Goal: Information Seeking & Learning: Stay updated

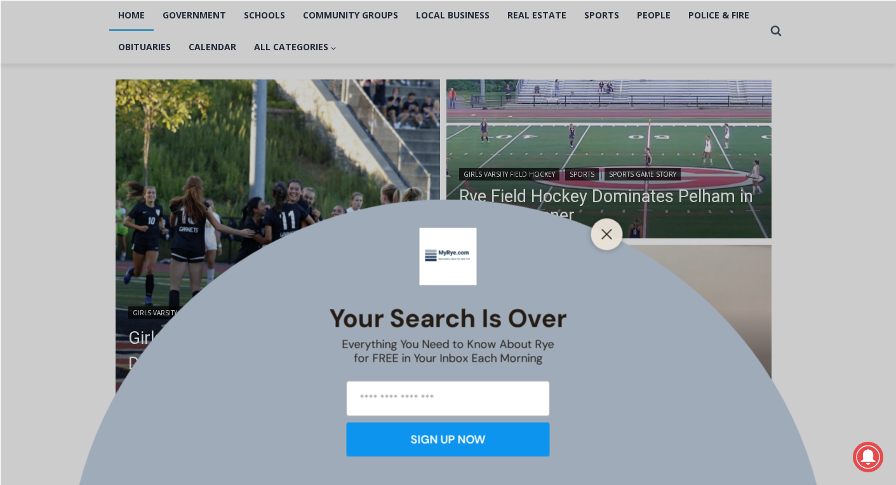
scroll to position [307, 0]
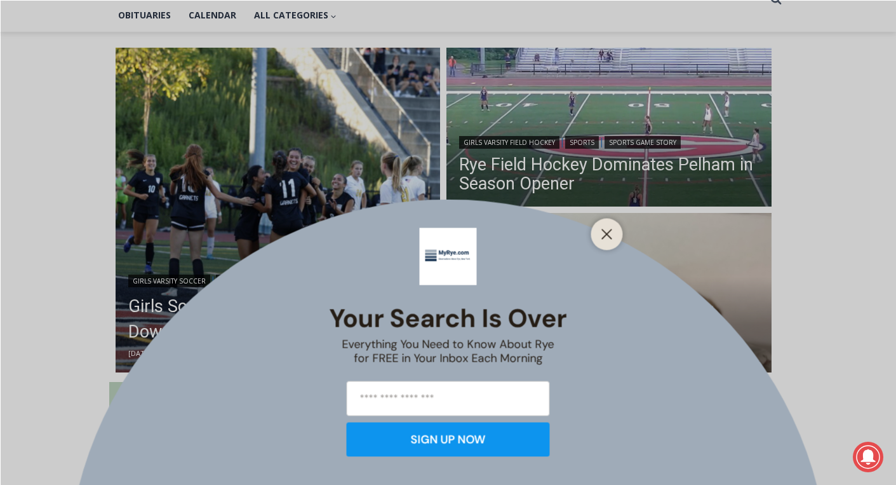
click at [530, 169] on div "Your Search is Over Everything You Need to Know About Rye for FREE in Your Inbo…" at bounding box center [448, 242] width 896 height 485
click at [598, 224] on div at bounding box center [607, 234] width 32 height 32
click at [605, 236] on line "Close" at bounding box center [606, 233] width 9 height 9
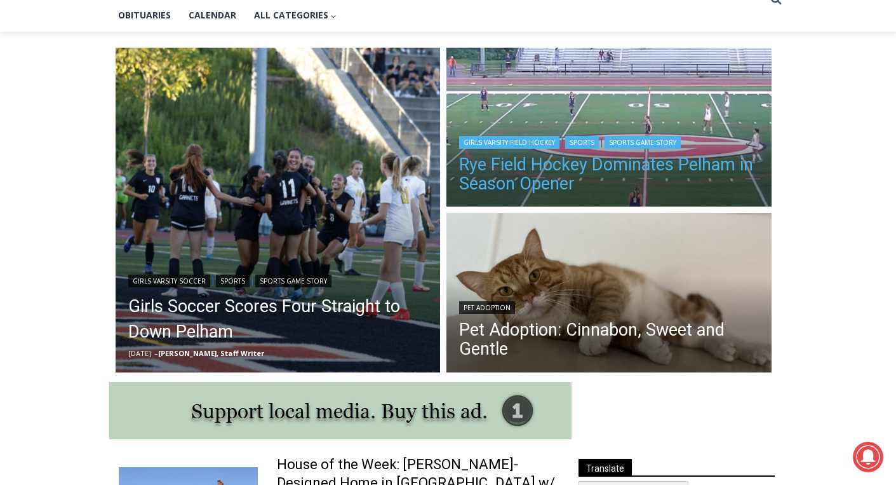
click at [531, 185] on link "Rye Field Hockey Dominates Pelham in Season Opener" at bounding box center [609, 174] width 300 height 38
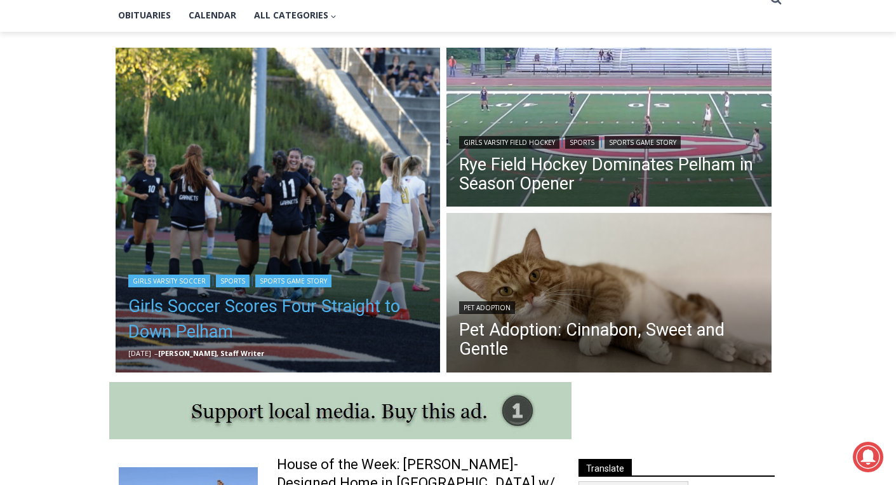
click at [288, 304] on link "Girls Soccer Scores Four Straight to Down Pelham" at bounding box center [278, 318] width 300 height 51
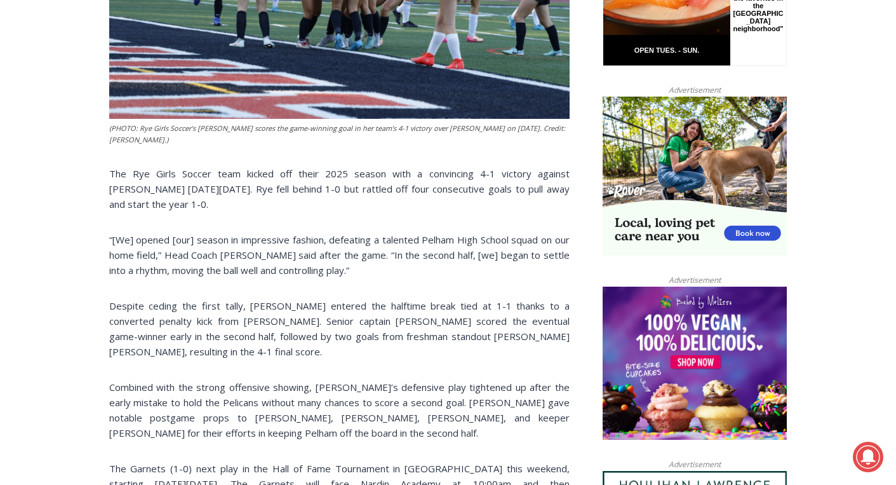
scroll to position [585, 0]
